Goal: Task Accomplishment & Management: Complete application form

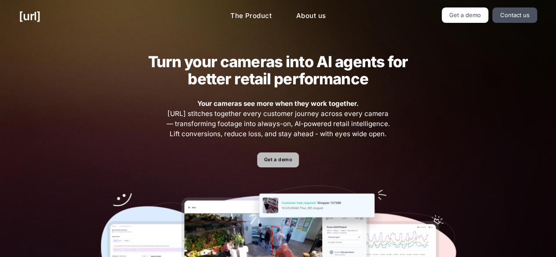
click at [292, 158] on link "Get a demo" at bounding box center [278, 160] width 42 height 15
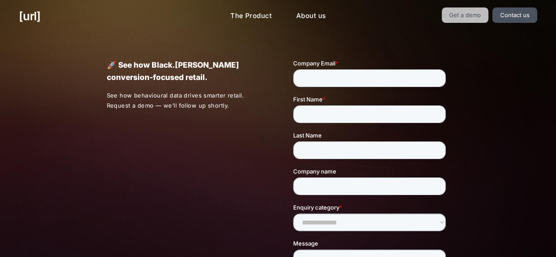
click at [468, 16] on link "Get a demo" at bounding box center [465, 14] width 47 height 15
click at [520, 20] on link "Contact us" at bounding box center [515, 14] width 45 height 15
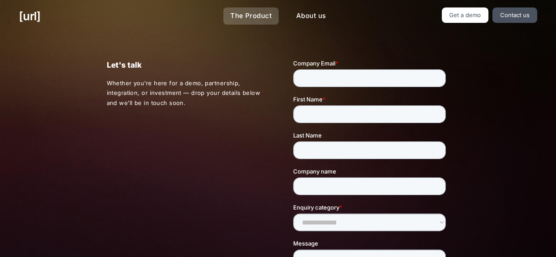
click at [254, 10] on link "The Product" at bounding box center [250, 15] width 55 height 17
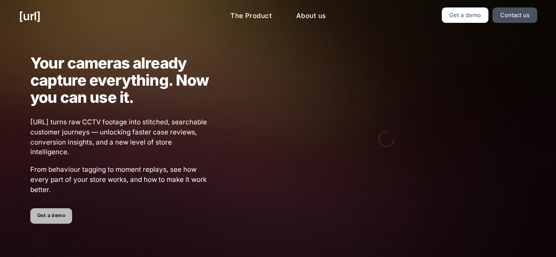
click at [55, 212] on link "Get a demo" at bounding box center [51, 215] width 42 height 15
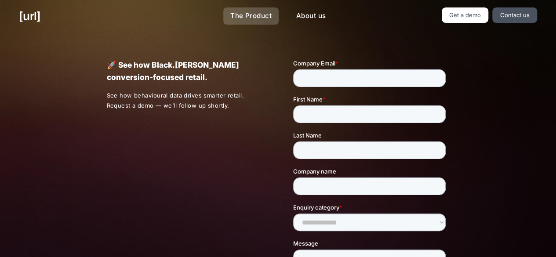
click at [230, 15] on link "The Product" at bounding box center [250, 15] width 55 height 17
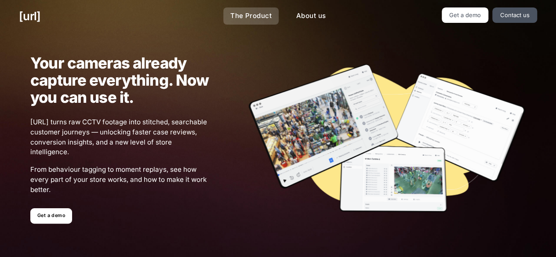
click at [255, 7] on link "The Product" at bounding box center [250, 15] width 55 height 17
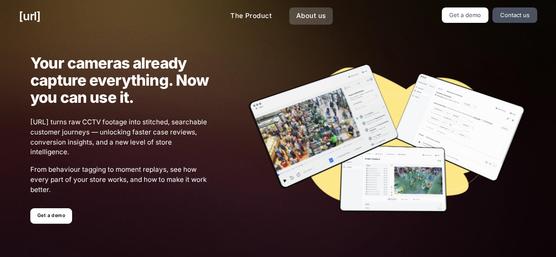
click at [317, 19] on link "About us" at bounding box center [311, 15] width 44 height 17
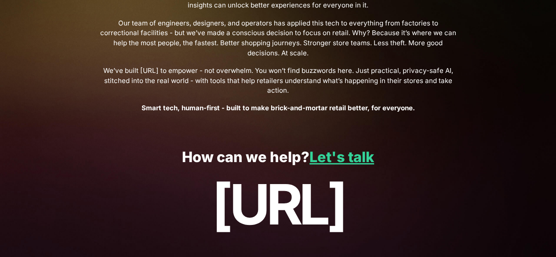
scroll to position [363, 0]
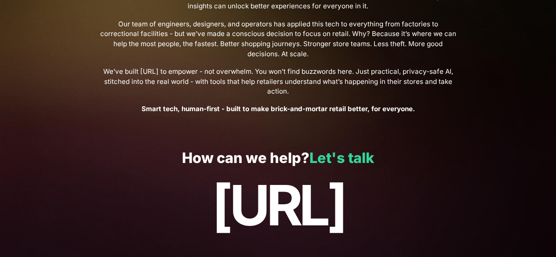
click at [361, 150] on link "Let's talk" at bounding box center [342, 158] width 65 height 17
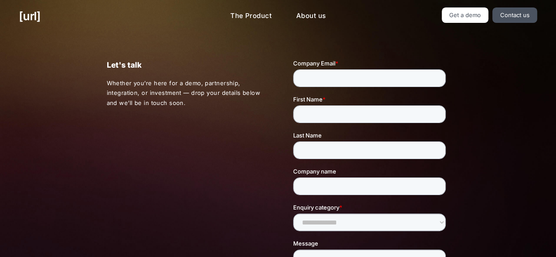
click at [354, 60] on label "Company Email *" at bounding box center [371, 63] width 156 height 9
click at [354, 69] on input "Company Email *" at bounding box center [369, 78] width 153 height 18
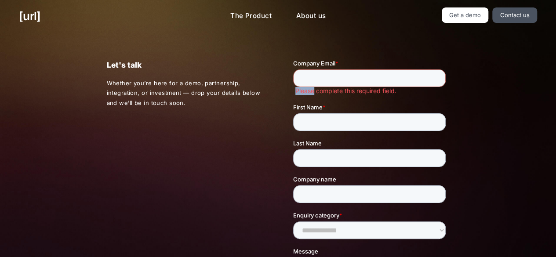
drag, startPoint x: 354, startPoint y: 60, endPoint x: 261, endPoint y: 90, distance: 97.4
click at [293, 90] on html "**********" at bounding box center [371, 214] width 156 height 310
drag, startPoint x: 556, startPoint y: 146, endPoint x: 328, endPoint y: 130, distance: 228.7
click at [335, 58] on div "Let's talk Whether you’re here for a demo, partnership, integration, or investm…" at bounding box center [278, 210] width 381 height 354
click at [363, 23] on div "black.ai The Product About us Get a demo Contact us" at bounding box center [278, 16] width 556 height 33
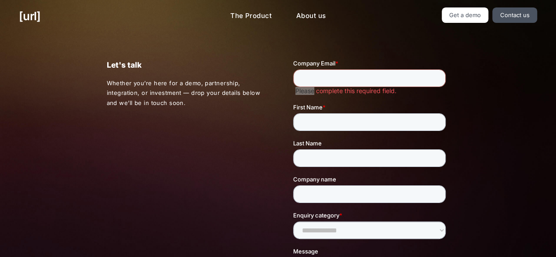
scroll to position [225, 0]
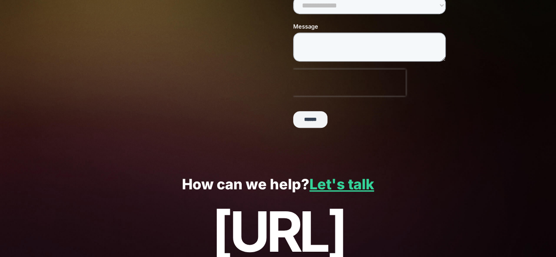
click at [311, 121] on input "******" at bounding box center [310, 120] width 34 height 17
